Goal: Complete application form

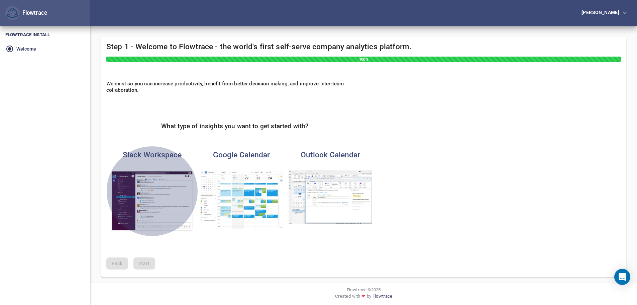
click at [159, 212] on img "button" at bounding box center [152, 201] width 84 height 62
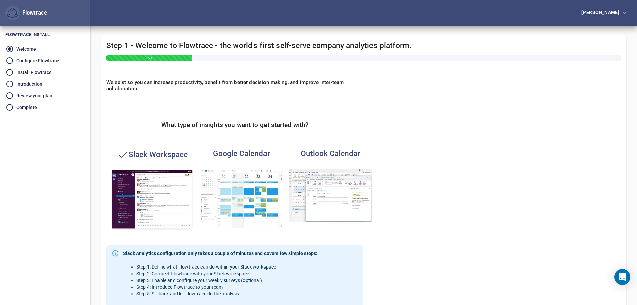
click at [226, 212] on img "button" at bounding box center [242, 198] width 84 height 59
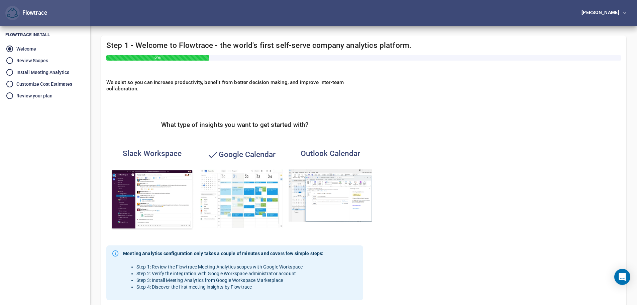
scroll to position [118, 0]
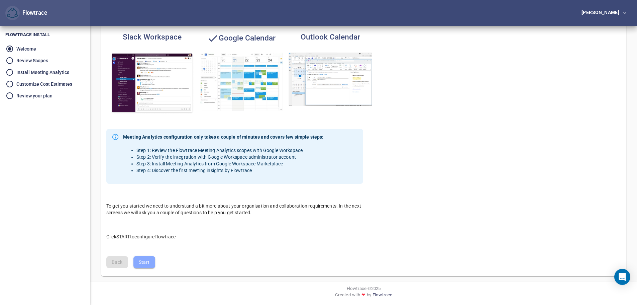
click at [144, 263] on span "Start" at bounding box center [144, 262] width 11 height 8
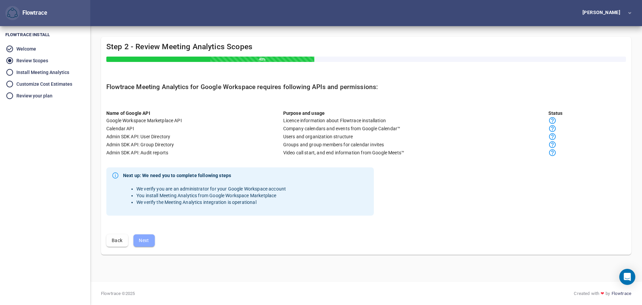
click at [148, 241] on span "Next" at bounding box center [144, 240] width 11 height 8
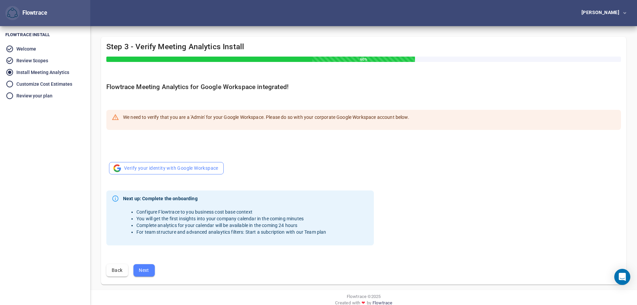
click at [193, 170] on span "Verify your identity with Google Workspace" at bounding box center [166, 168] width 104 height 8
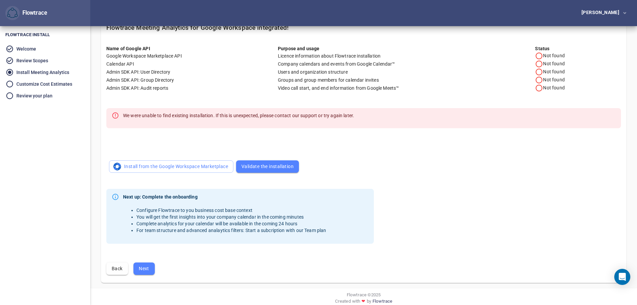
scroll to position [66, 0]
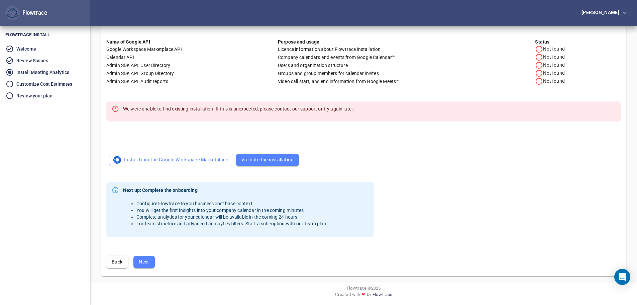
click at [146, 258] on span "Next" at bounding box center [144, 262] width 11 height 8
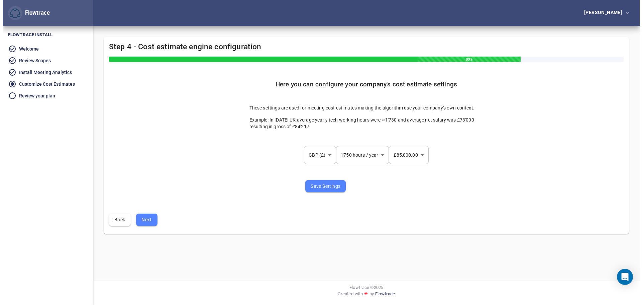
scroll to position [0, 0]
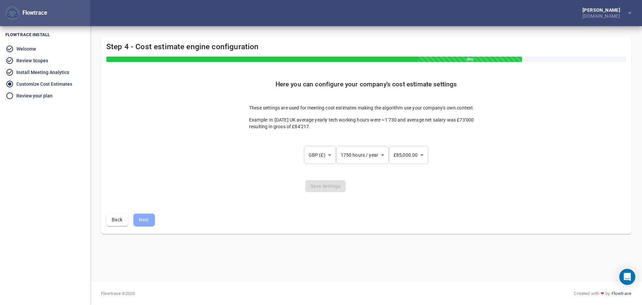
click at [145, 220] on span "Next" at bounding box center [144, 219] width 11 height 8
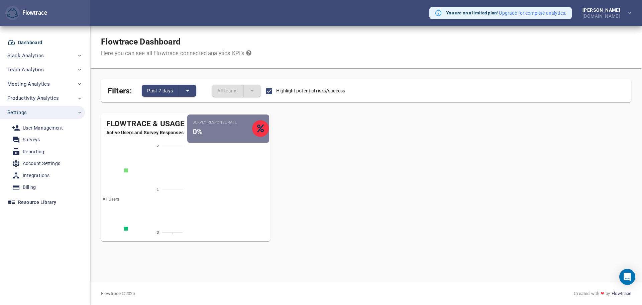
click at [242, 173] on div "Survey Response Rate 0%" at bounding box center [228, 177] width 85 height 128
